Goal: Browse casually: Explore the website without a specific task or goal

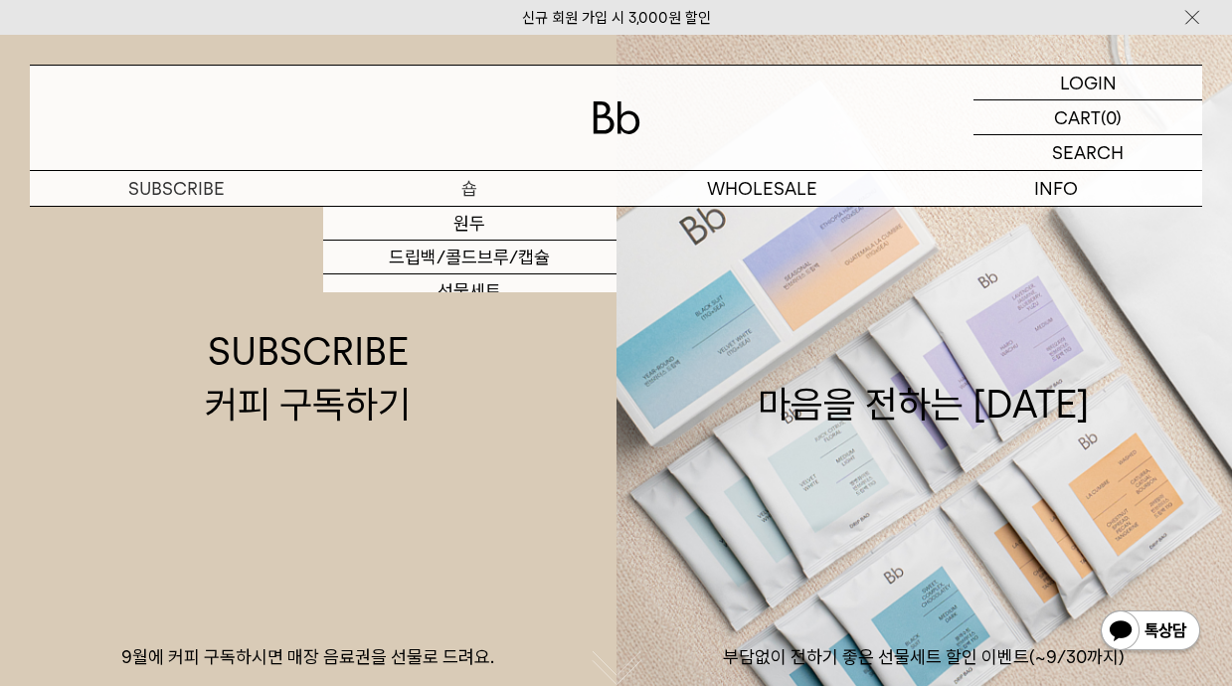
click at [442, 182] on p "숍" at bounding box center [469, 188] width 293 height 35
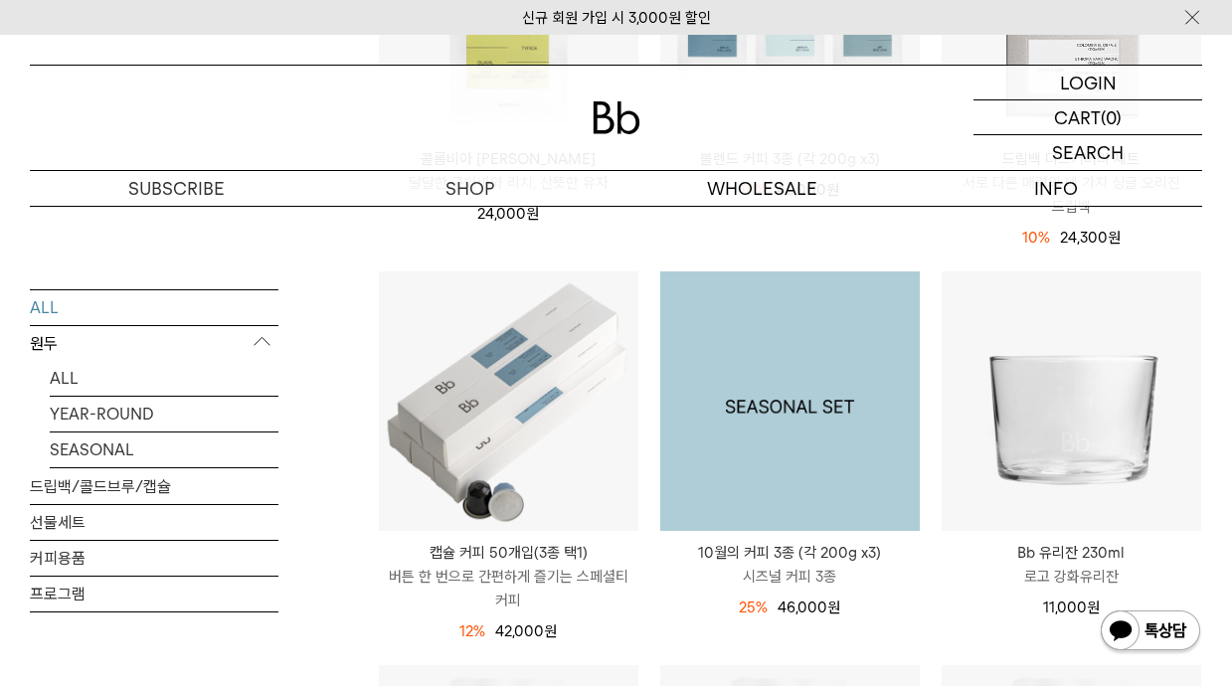
scroll to position [330, 0]
